Goal: Information Seeking & Learning: Learn about a topic

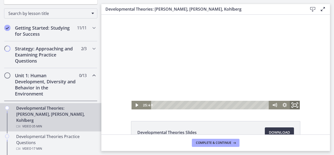
click at [294, 104] on rect "Fullscreen" at bounding box center [295, 105] width 4 height 3
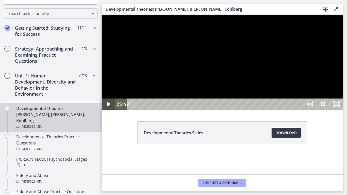
click at [107, 110] on icon "Play Video" at bounding box center [108, 103] width 13 height 11
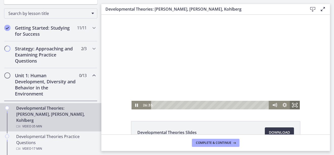
click at [293, 105] on icon "Fullscreen" at bounding box center [295, 105] width 10 height 9
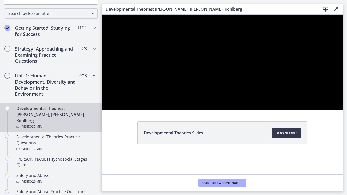
click at [334, 110] on div at bounding box center [221, 62] width 241 height 95
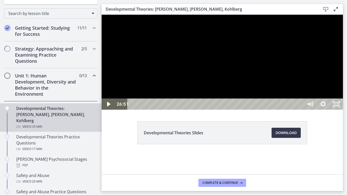
click at [257, 110] on div at bounding box center [221, 62] width 241 height 95
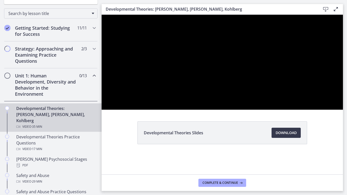
click at [257, 110] on div at bounding box center [221, 62] width 241 height 95
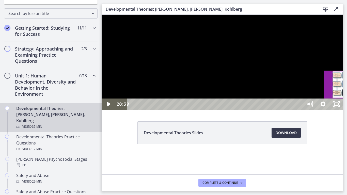
click at [300, 110] on div "27:35" at bounding box center [216, 103] width 168 height 11
click at [107, 107] on icon "Play Video" at bounding box center [109, 104] width 4 height 6
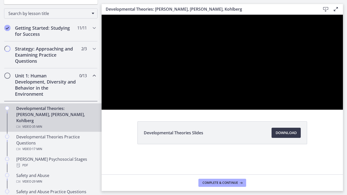
click at [291, 110] on div at bounding box center [221, 62] width 241 height 95
click at [323, 86] on div at bounding box center [221, 62] width 241 height 95
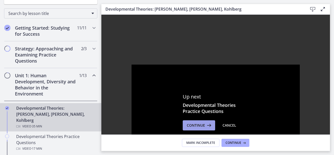
click at [197, 126] on span "Continue" at bounding box center [196, 126] width 18 height 6
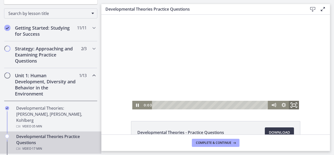
click at [291, 104] on icon "Fullscreen" at bounding box center [294, 105] width 12 height 10
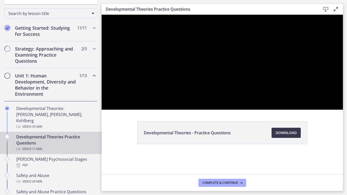
click at [169, 25] on div at bounding box center [221, 62] width 241 height 95
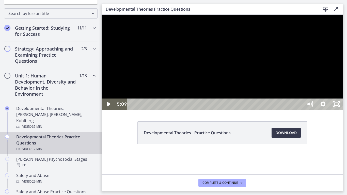
click at [241, 97] on div at bounding box center [221, 62] width 241 height 95
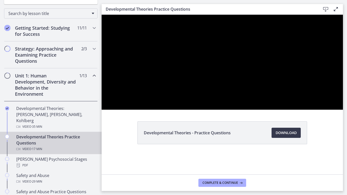
click at [241, 97] on div at bounding box center [221, 62] width 241 height 95
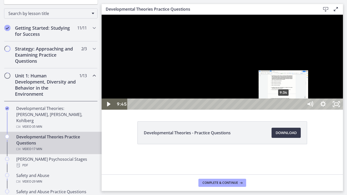
click at [283, 110] on div "9:34" at bounding box center [216, 103] width 168 height 11
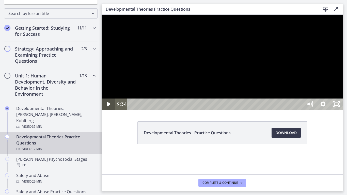
click at [109, 106] on icon "Play Video" at bounding box center [108, 104] width 3 height 5
click at [109, 107] on icon "Pause" at bounding box center [108, 104] width 4 height 5
click at [109, 107] on icon "Play Video" at bounding box center [109, 104] width 4 height 6
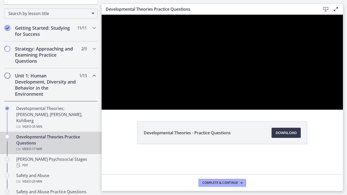
click at [263, 110] on div at bounding box center [221, 62] width 241 height 95
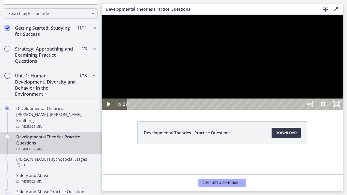
click at [263, 110] on div at bounding box center [221, 62] width 241 height 95
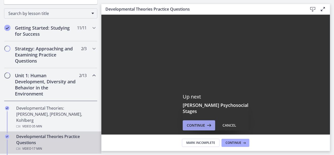
click at [194, 121] on button "Continue" at bounding box center [199, 126] width 32 height 10
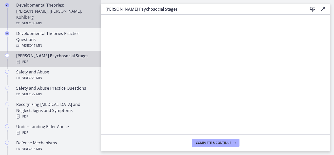
scroll to position [179, 0]
